Goal: Transaction & Acquisition: Purchase product/service

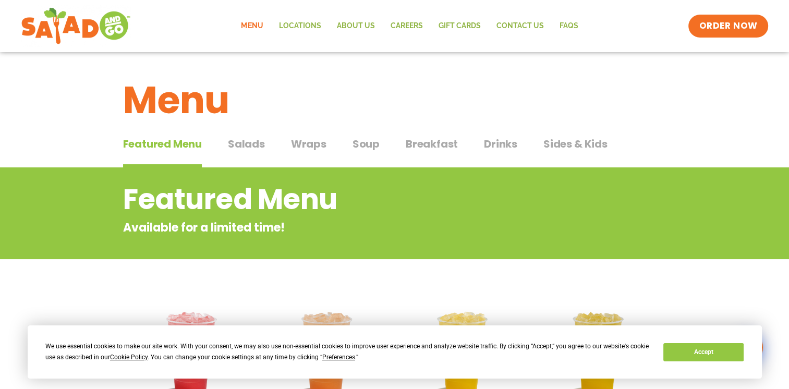
click at [235, 139] on span "Salads" at bounding box center [246, 144] width 37 height 16
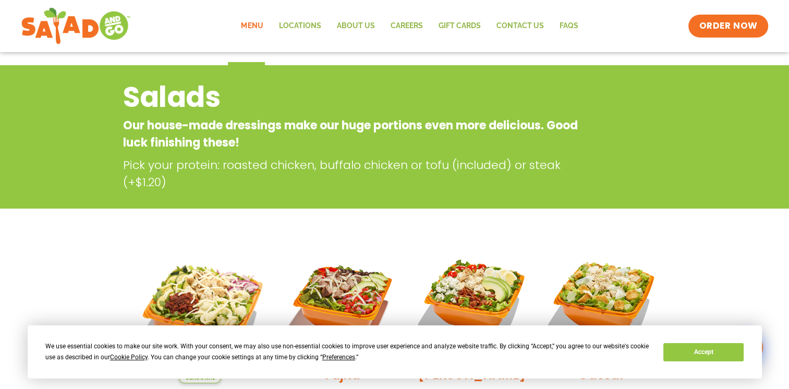
scroll to position [104, 0]
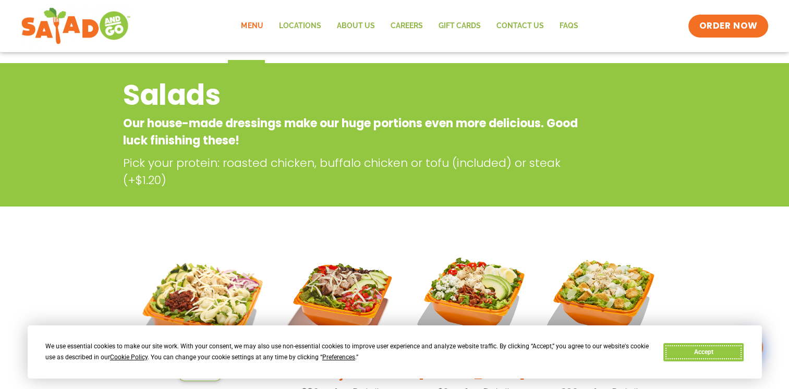
click at [674, 349] on button "Accept" at bounding box center [703, 352] width 80 height 18
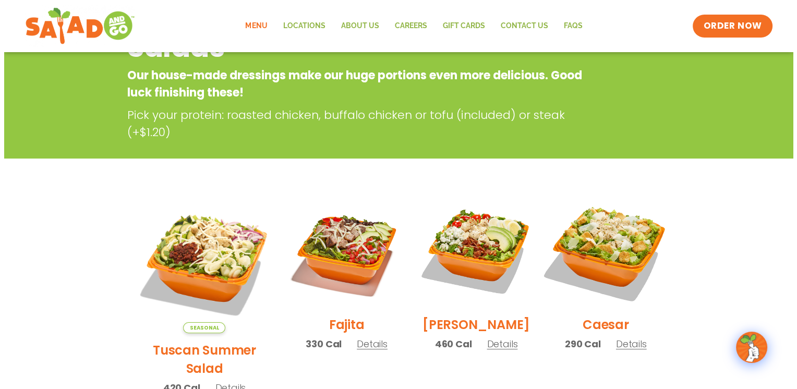
scroll to position [209, 0]
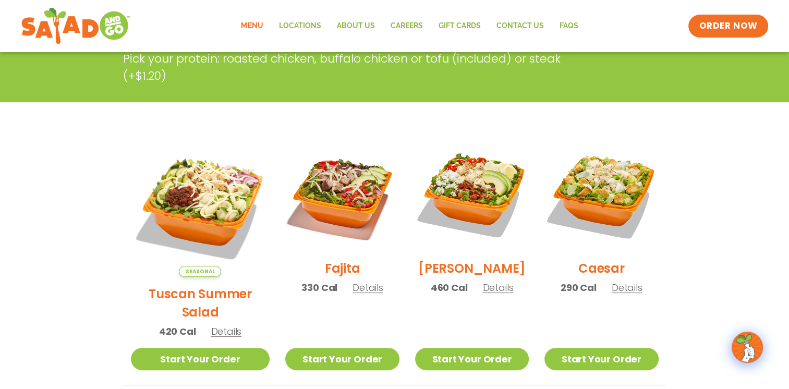
click at [352, 291] on span "Details" at bounding box center [367, 287] width 31 height 13
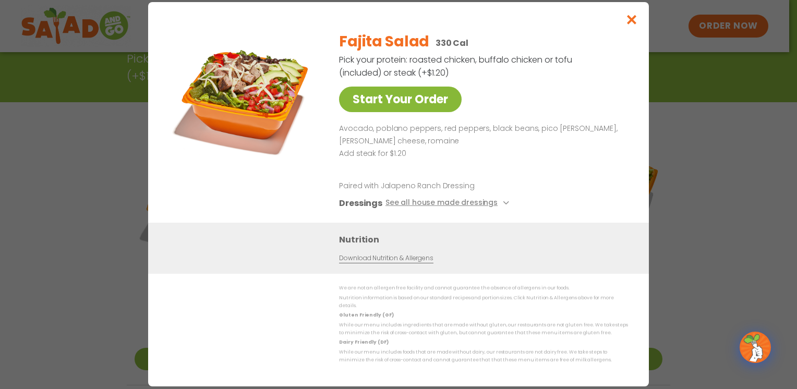
click at [403, 104] on link "Start Your Order" at bounding box center [400, 100] width 123 height 26
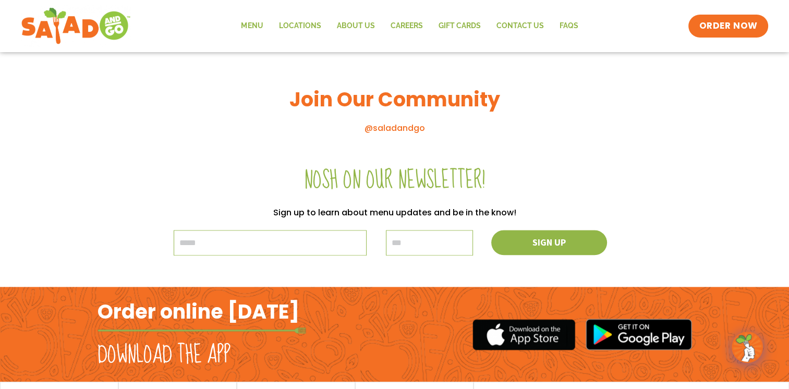
scroll to position [1199, 0]
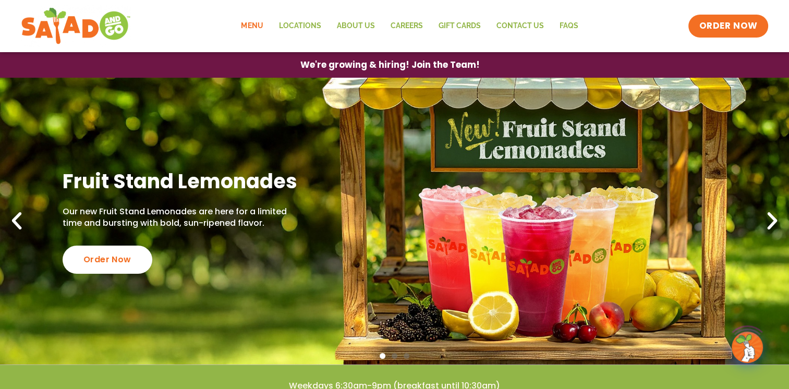
click at [264, 24] on link "Menu" at bounding box center [252, 26] width 38 height 24
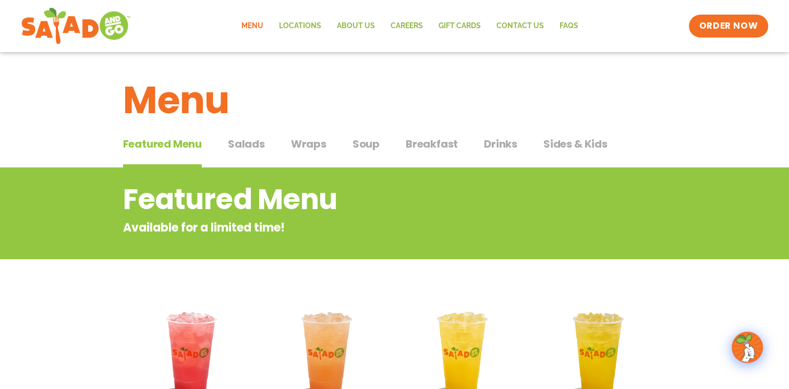
click at [257, 148] on span "Salads" at bounding box center [246, 144] width 37 height 16
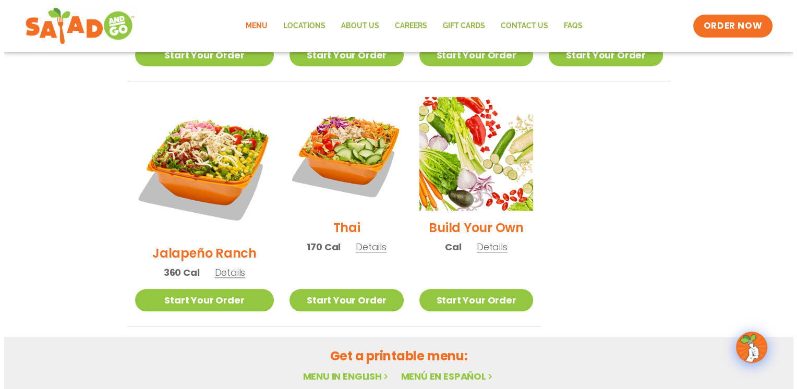
scroll to position [626, 0]
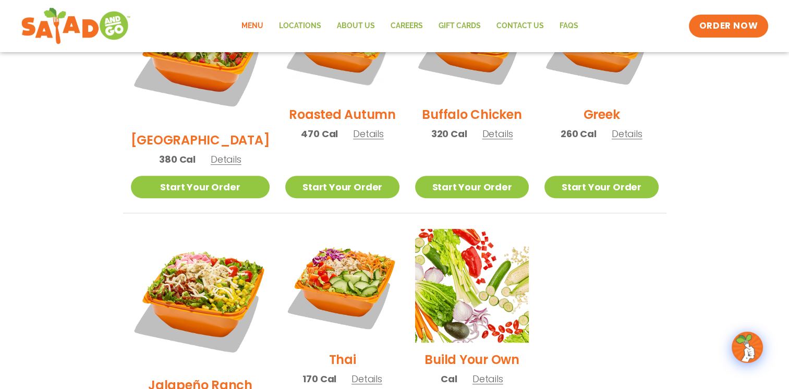
click at [465, 350] on h2 "Build Your Own" at bounding box center [471, 359] width 95 height 18
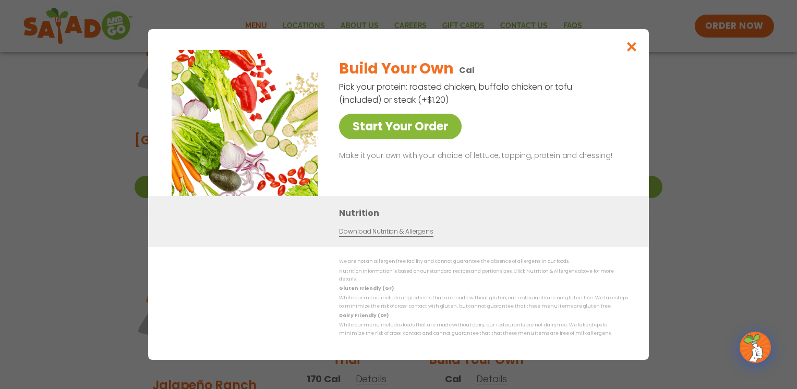
click at [387, 131] on link "Start Your Order" at bounding box center [400, 127] width 123 height 26
